Goal: Task Accomplishment & Management: Use online tool/utility

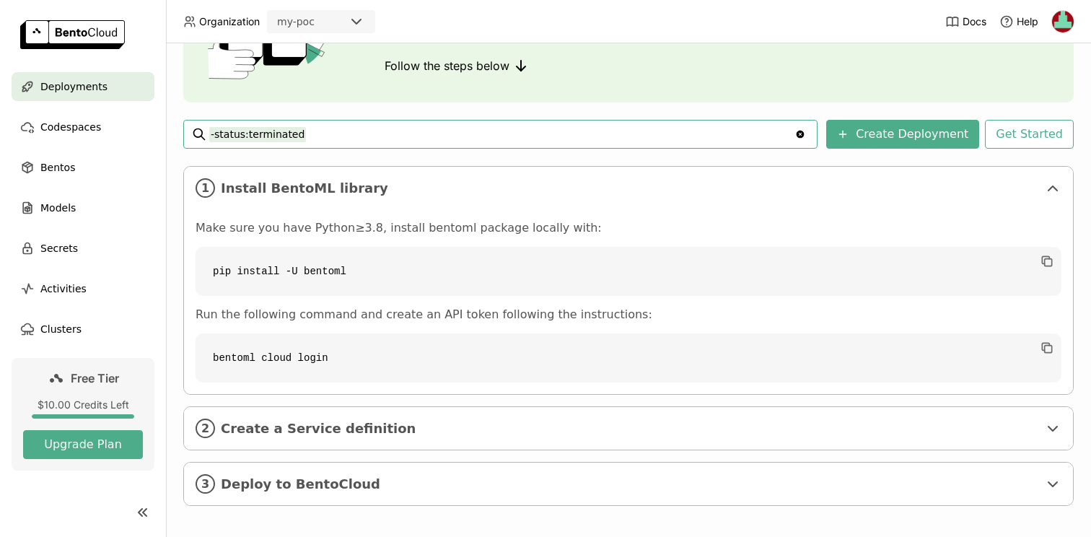
scroll to position [148, 0]
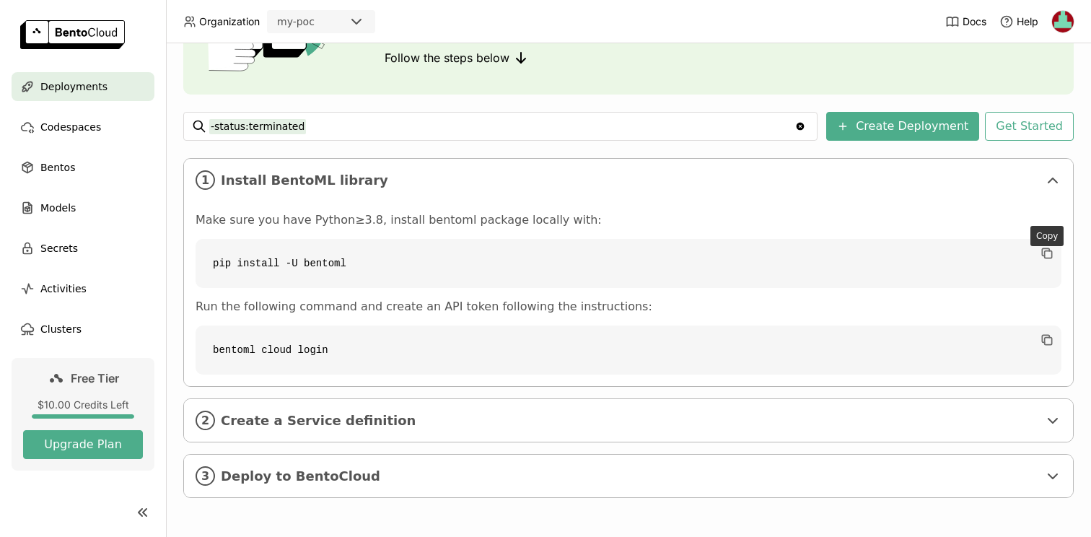
click at [1055, 253] on code "pip install -U bentoml" at bounding box center [629, 263] width 866 height 49
click at [1045, 251] on icon "button" at bounding box center [1048, 254] width 7 height 7
click at [1044, 255] on icon "button" at bounding box center [1045, 251] width 7 height 7
click at [1050, 341] on icon "button" at bounding box center [1047, 340] width 14 height 14
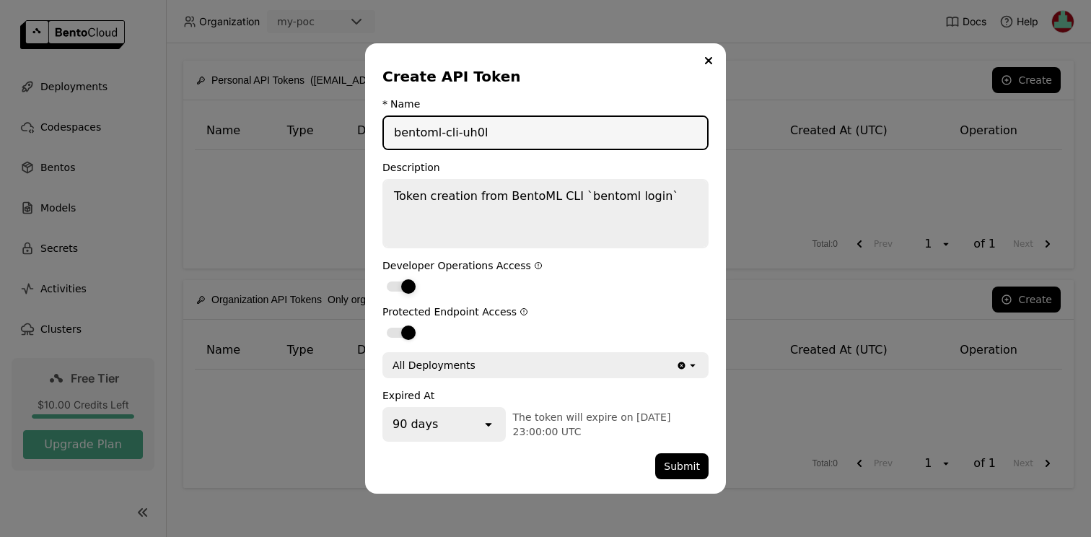
click at [409, 284] on div "dialog" at bounding box center [408, 286] width 14 height 14
click at [383, 277] on input "dialog" at bounding box center [383, 277] width 0 height 0
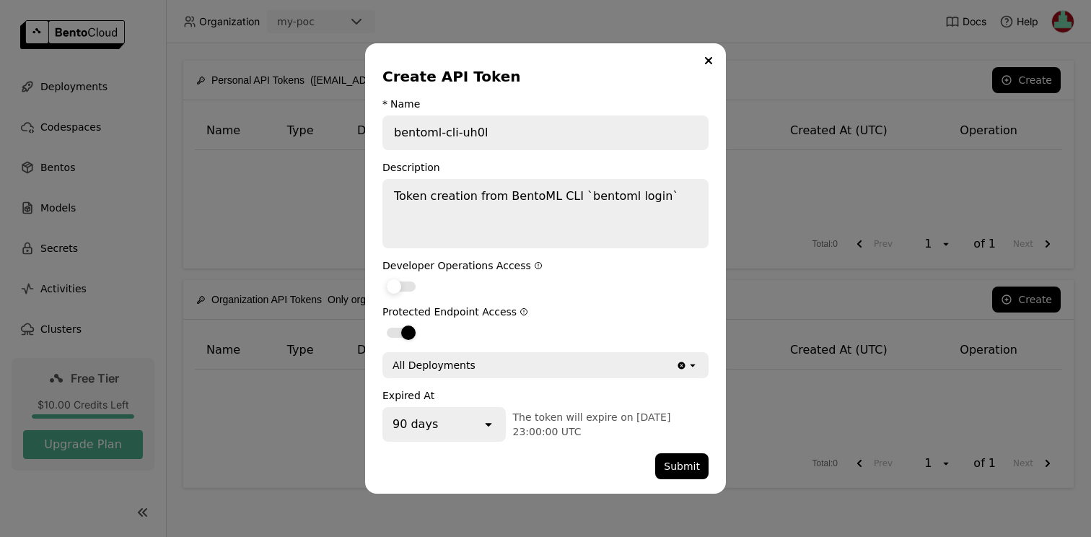
click at [398, 284] on div "dialog" at bounding box center [394, 286] width 14 height 14
click at [383, 277] on input "dialog" at bounding box center [383, 277] width 0 height 0
click at [684, 463] on button "Submit" at bounding box center [681, 466] width 53 height 26
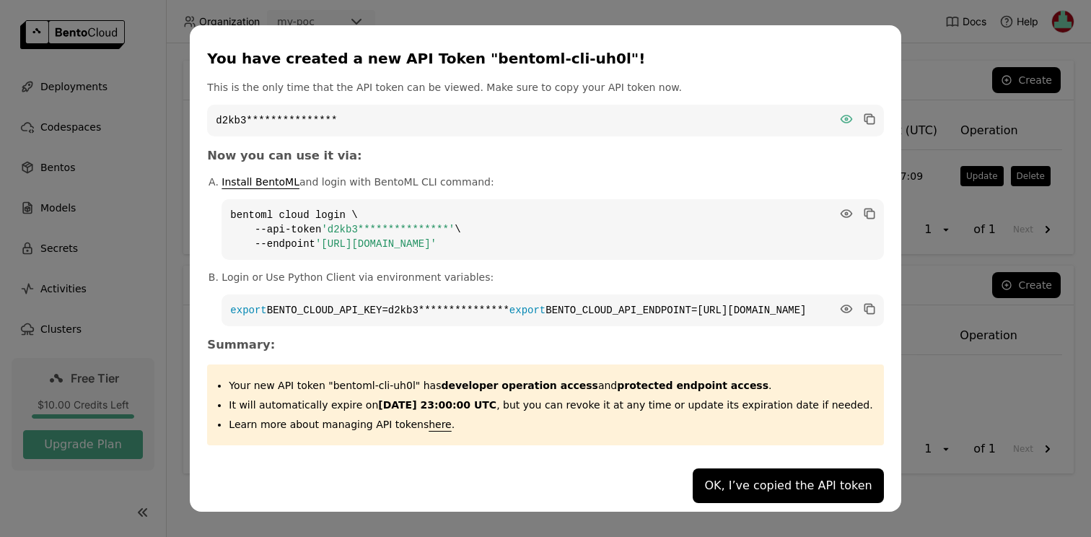
click at [841, 115] on icon "dialog" at bounding box center [846, 118] width 11 height 7
click at [865, 115] on icon "dialog" at bounding box center [868, 118] width 7 height 7
click at [865, 209] on icon "dialog" at bounding box center [868, 212] width 7 height 7
click at [754, 493] on button "OK, I’ve copied the API token" at bounding box center [788, 485] width 191 height 35
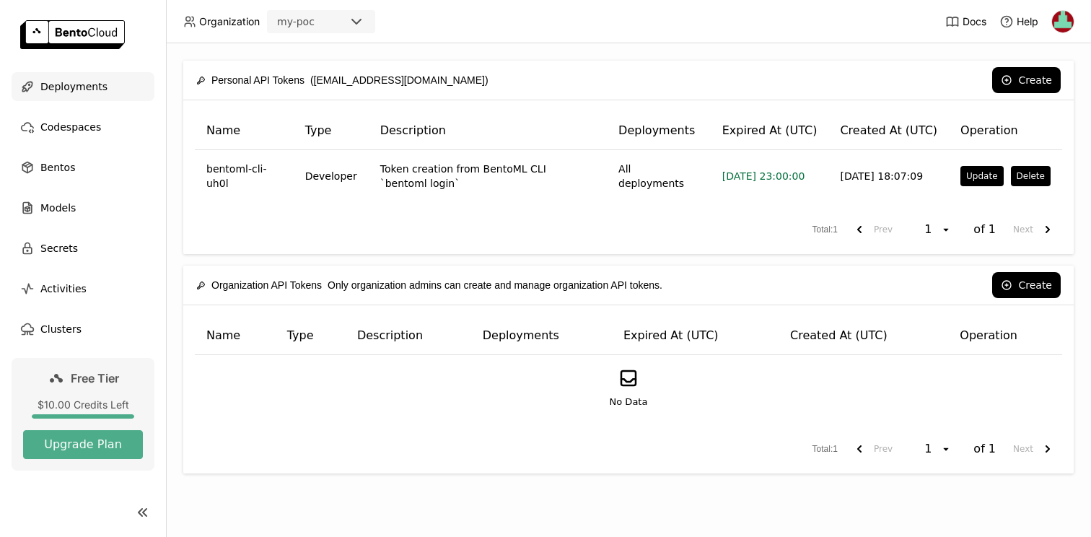
click at [110, 89] on div "Deployments" at bounding box center [83, 86] width 143 height 29
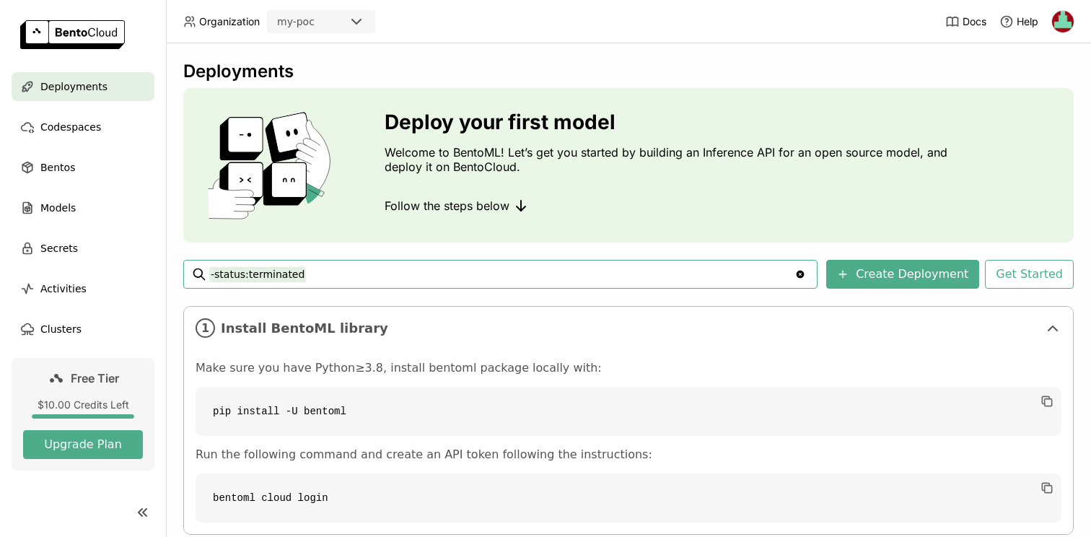
scroll to position [148, 0]
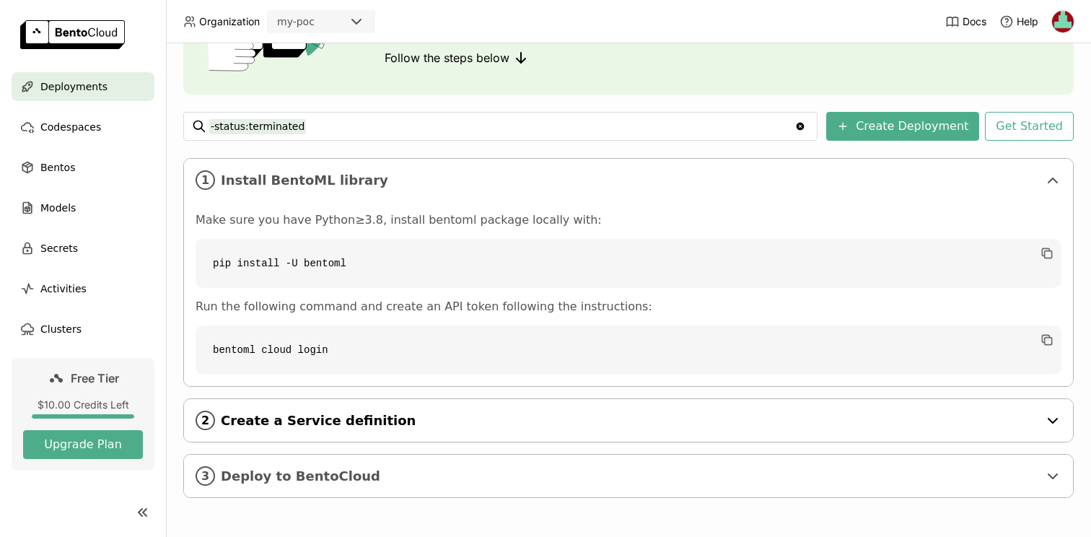
click at [287, 431] on div "2 Create a Service definition" at bounding box center [628, 420] width 889 height 43
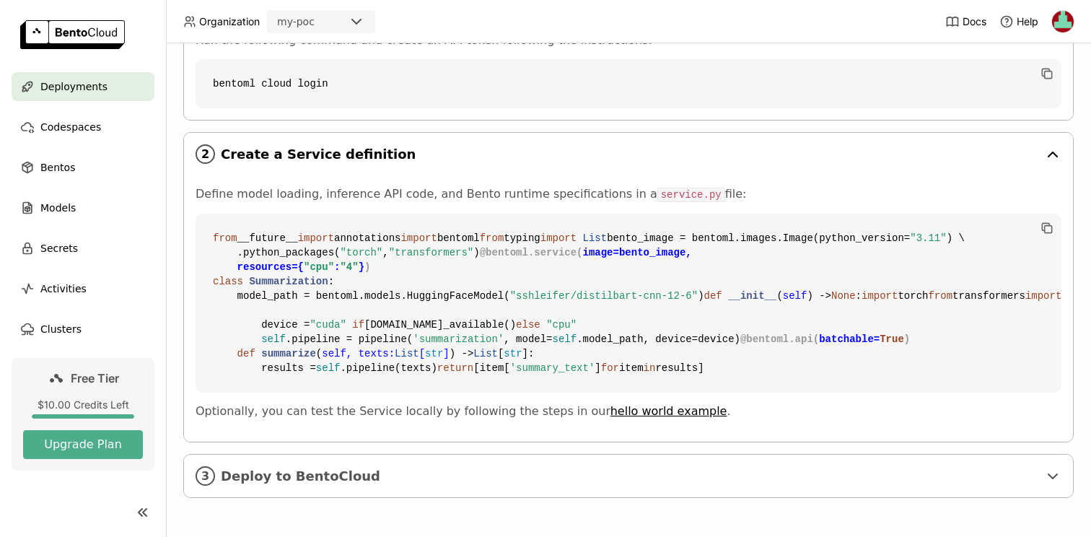
scroll to position [674, 0]
click at [336, 484] on span "Deploy to BentoCloud" at bounding box center [630, 476] width 818 height 16
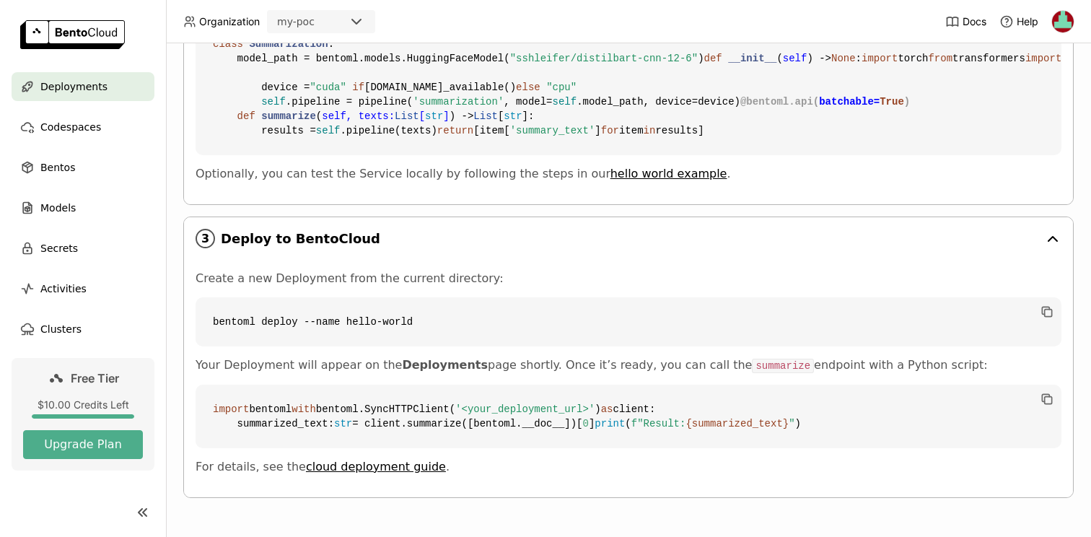
scroll to position [956, 0]
click at [71, 326] on span "Clusters" at bounding box center [60, 328] width 41 height 17
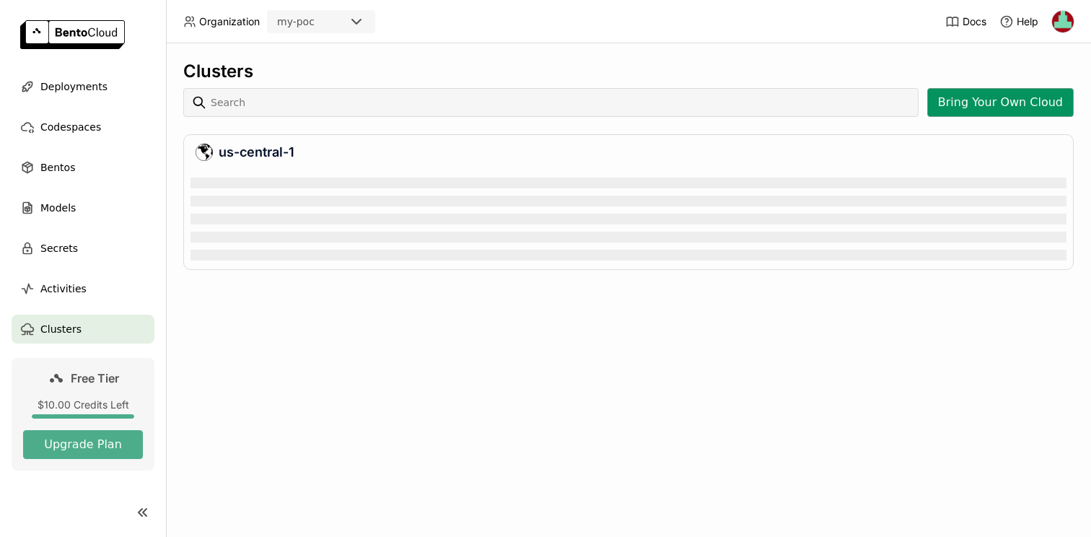
click at [1009, 107] on button "Bring Your Own Cloud" at bounding box center [1001, 102] width 147 height 29
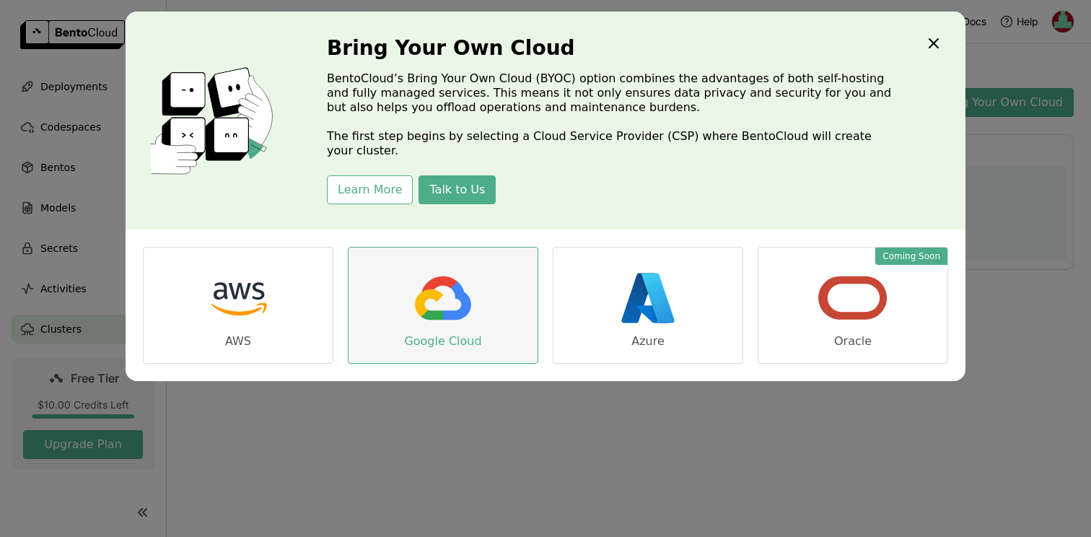
scroll to position [1, 1]
click at [425, 310] on img "dialog" at bounding box center [443, 298] width 72 height 72
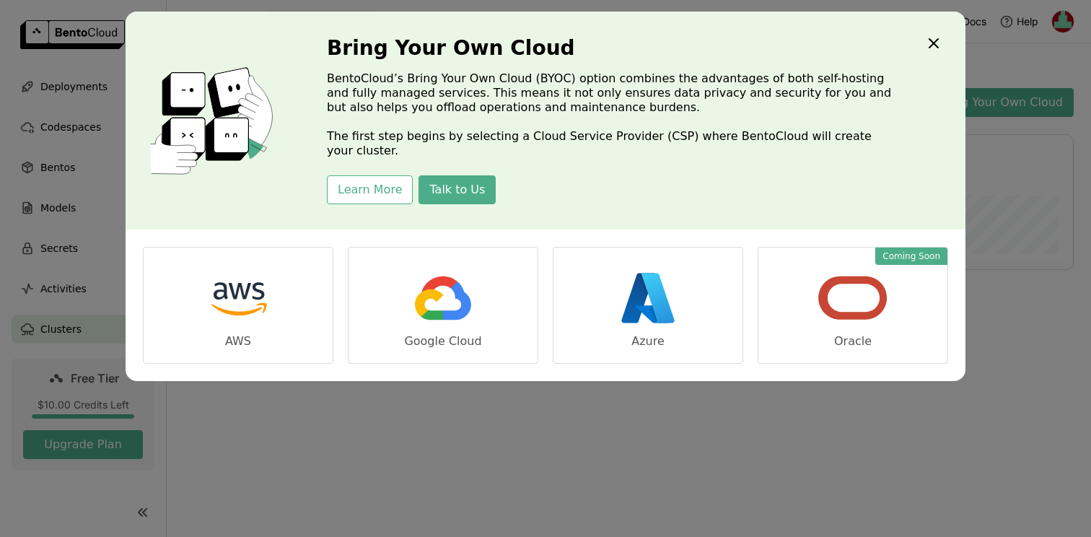
click at [935, 44] on icon "Close" at bounding box center [934, 43] width 9 height 9
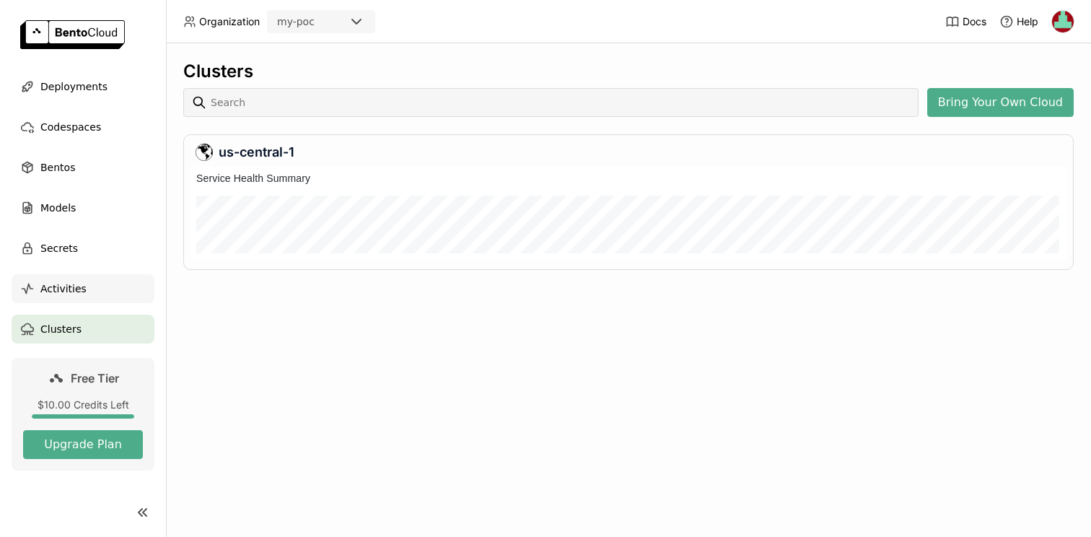
click at [85, 292] on div "Activities" at bounding box center [83, 288] width 143 height 29
